Goal: Task Accomplishment & Management: Manage account settings

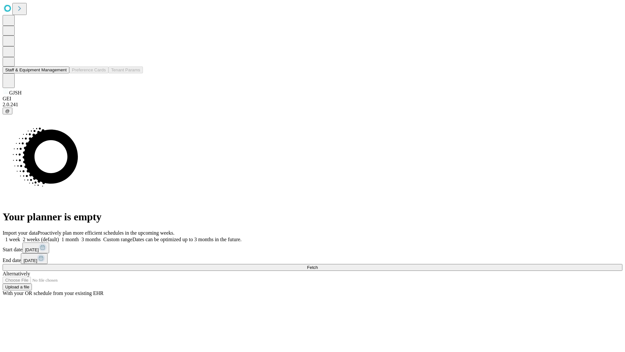
click at [62, 73] on button "Staff & Equipment Management" at bounding box center [36, 69] width 67 height 7
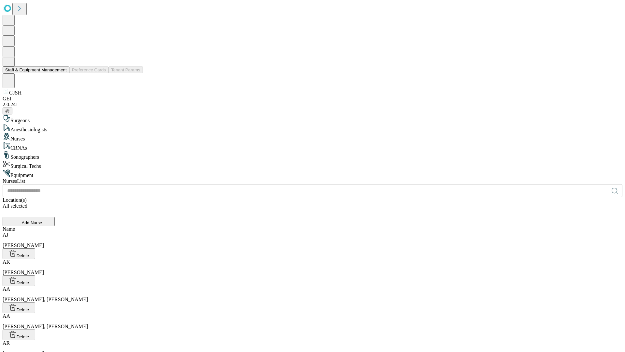
click at [62, 73] on button "Staff & Equipment Management" at bounding box center [36, 69] width 67 height 7
